Goal: Information Seeking & Learning: Find specific fact

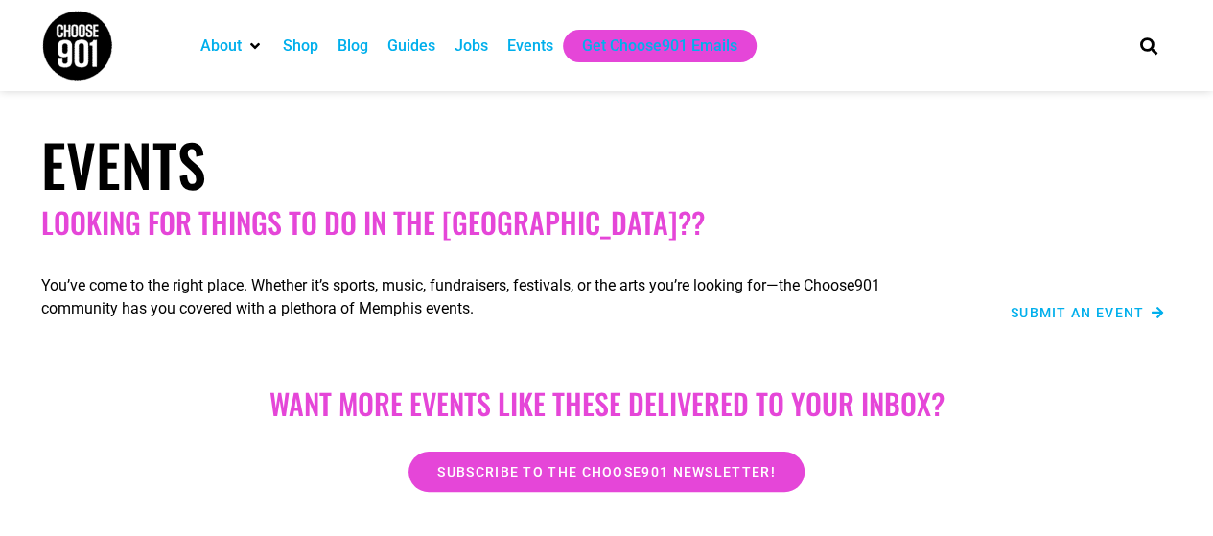
click at [1066, 200] on div "Events Looking for things to do in the Bluff City??" at bounding box center [607, 184] width 1151 height 129
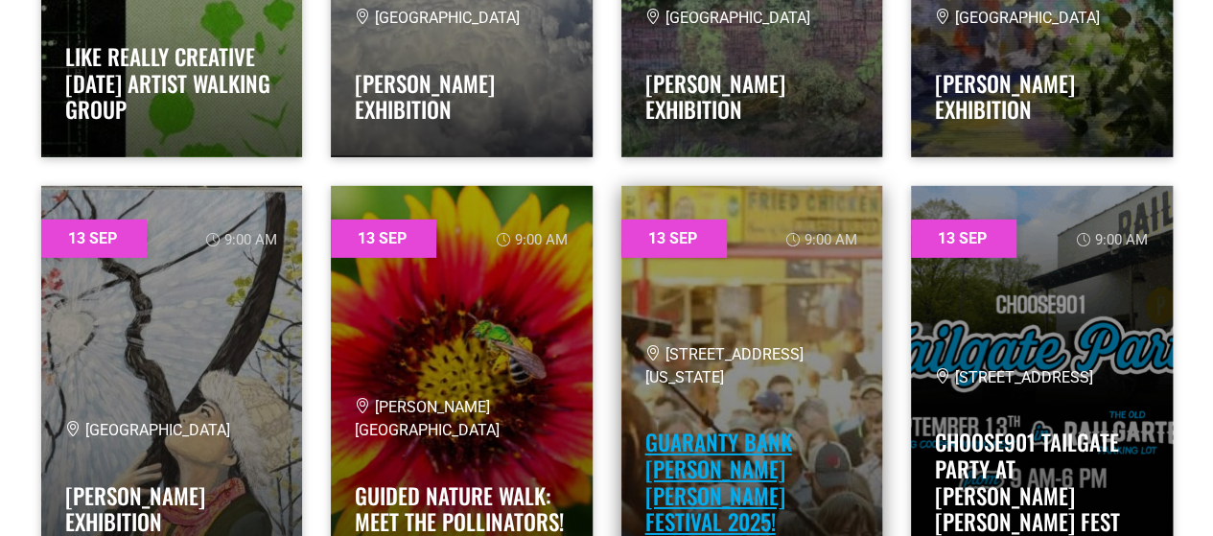
scroll to position [13693, 0]
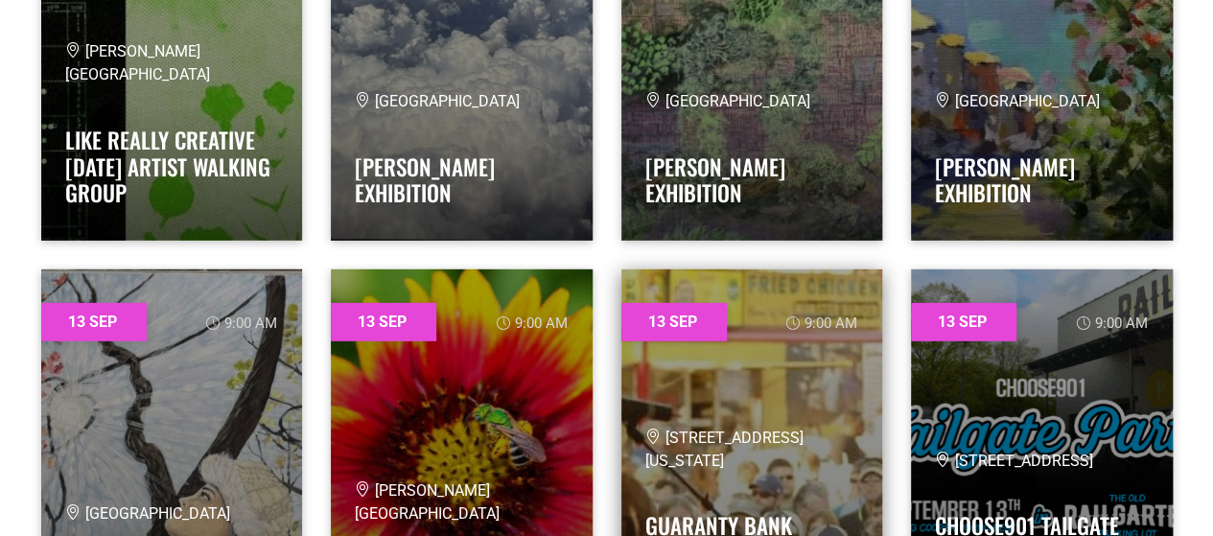
click at [802, 400] on link at bounding box center [752, 461] width 262 height 384
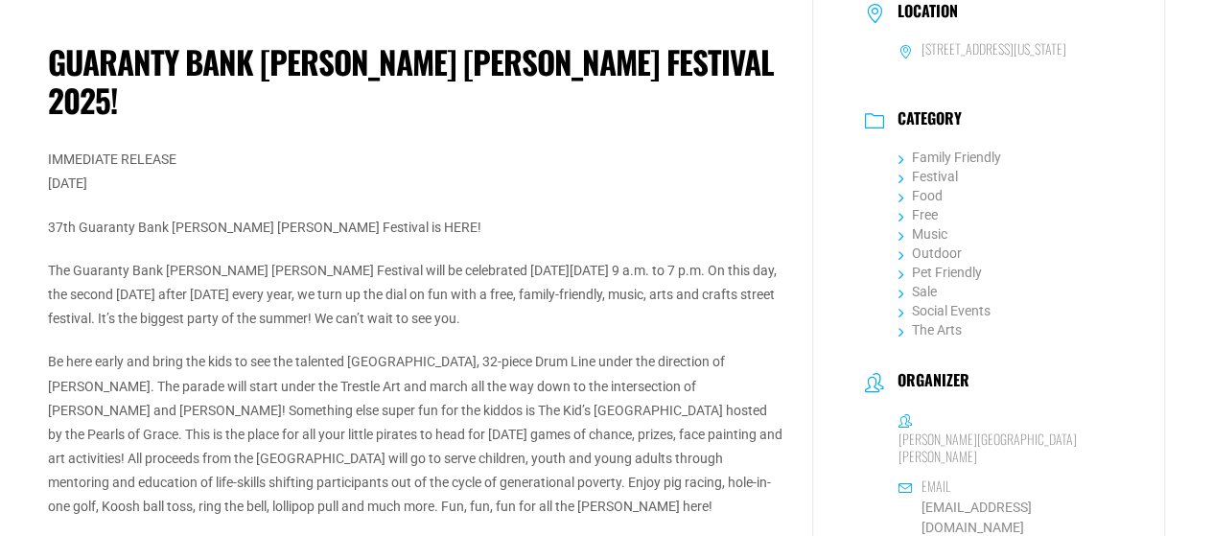
scroll to position [422, 0]
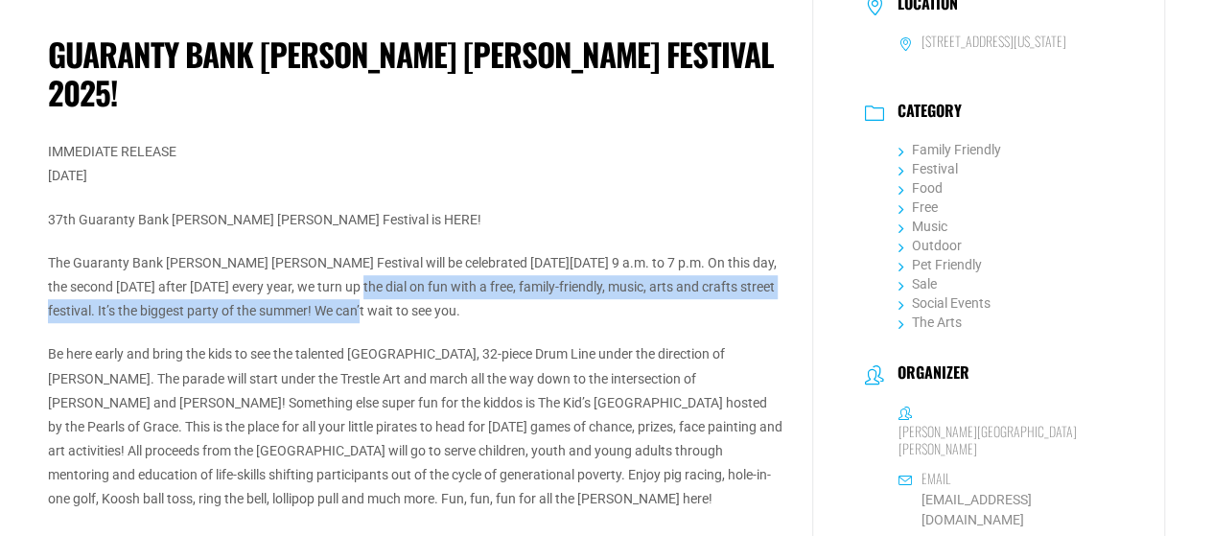
drag, startPoint x: 353, startPoint y: 246, endPoint x: 349, endPoint y: 273, distance: 27.1
click at [349, 273] on p "The Guaranty Bank [PERSON_NAME] [PERSON_NAME] Festival will be celebrated [DATE…" at bounding box center [415, 287] width 735 height 73
copy p "turn up the dial on fun with a free, family-friendly, music, arts and crafts st…"
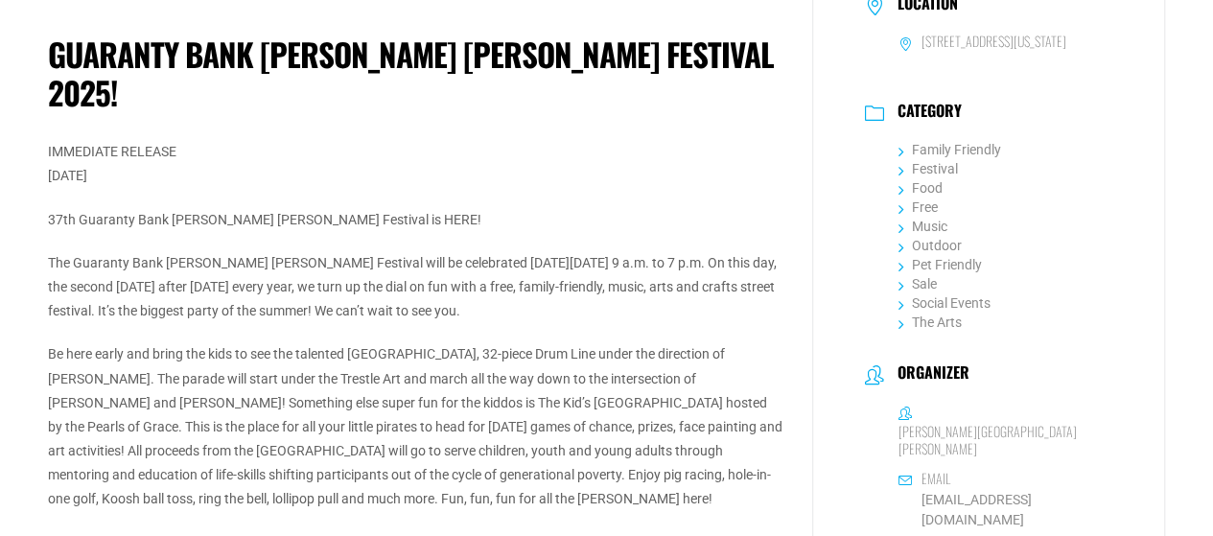
click at [360, 342] on p "Be here early and bring the kids to see the talented [GEOGRAPHIC_DATA], 32-piec…" at bounding box center [415, 426] width 735 height 169
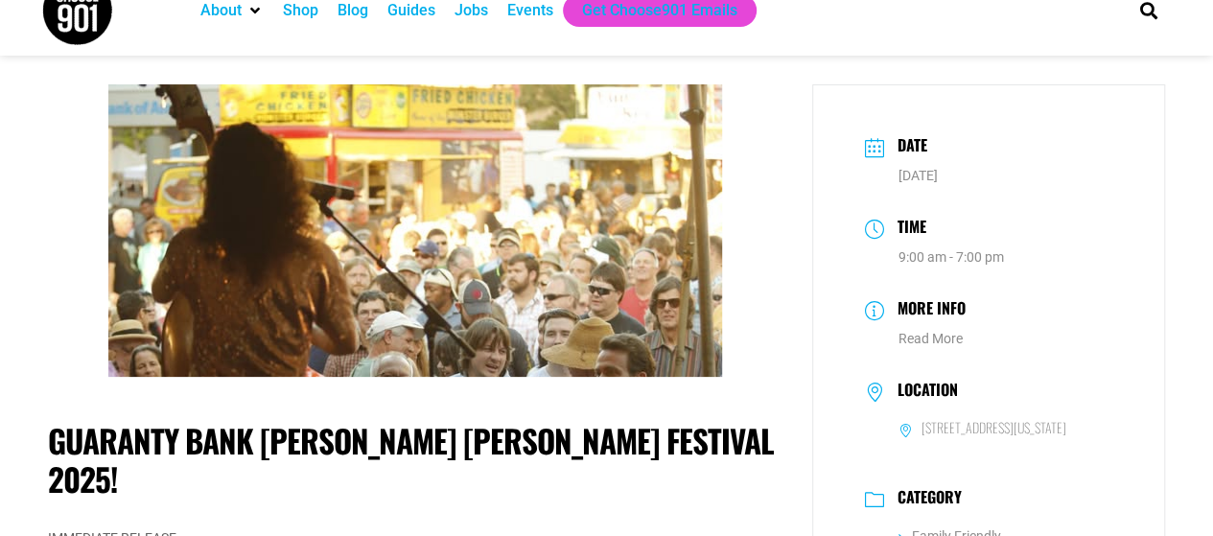
scroll to position [38, 0]
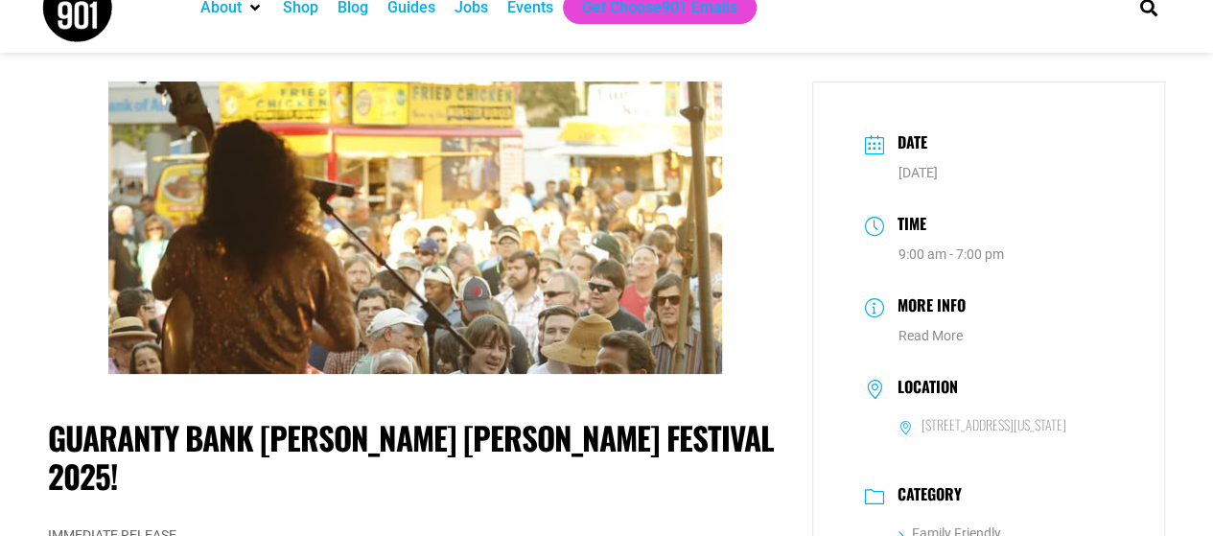
click at [1021, 433] on h6 "[STREET_ADDRESS][US_STATE]" at bounding box center [993, 424] width 145 height 17
drag, startPoint x: 1013, startPoint y: 463, endPoint x: 938, endPoint y: 458, distance: 74.9
click at [938, 433] on h6 "[STREET_ADDRESS][US_STATE]" at bounding box center [993, 424] width 145 height 17
drag, startPoint x: 1027, startPoint y: 464, endPoint x: 1009, endPoint y: 463, distance: 18.2
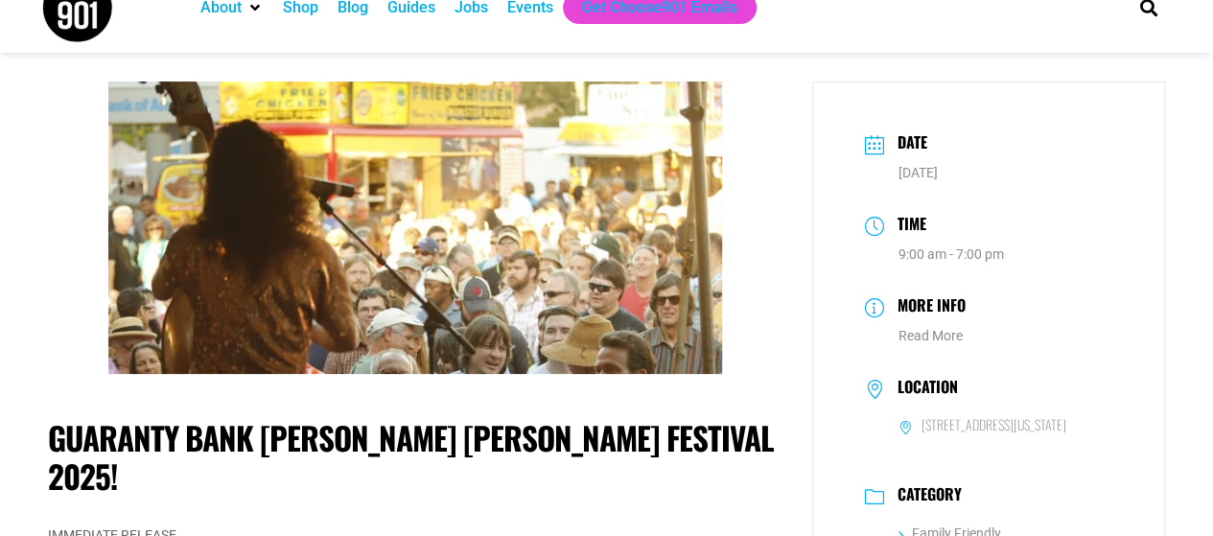
click at [1009, 433] on h6 "[STREET_ADDRESS][US_STATE]" at bounding box center [993, 424] width 145 height 17
drag, startPoint x: 1046, startPoint y: 448, endPoint x: 896, endPoint y: 454, distance: 150.7
click at [896, 436] on dd "[STREET_ADDRESS][US_STATE]" at bounding box center [989, 426] width 248 height 20
copy h6 "[STREET_ADDRESS]"
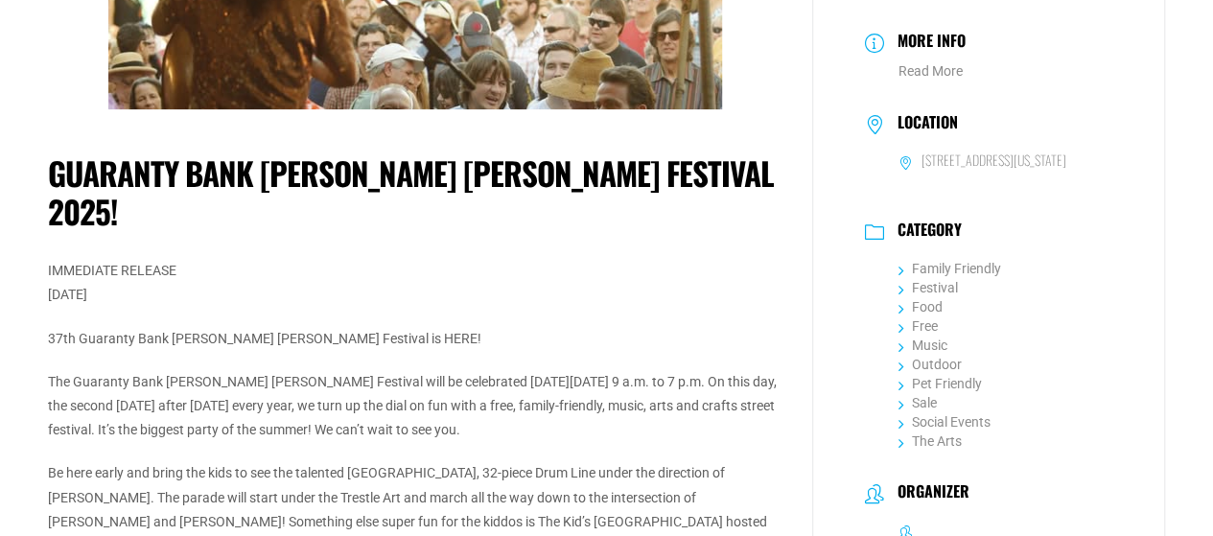
scroll to position [315, 0]
